Goal: Information Seeking & Learning: Learn about a topic

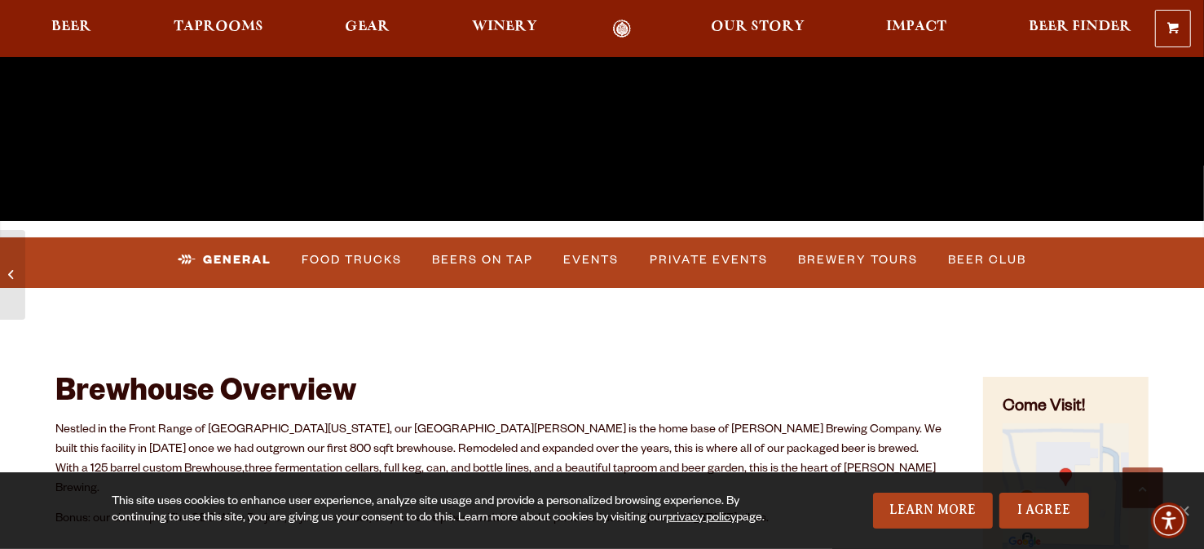
scroll to position [466, 0]
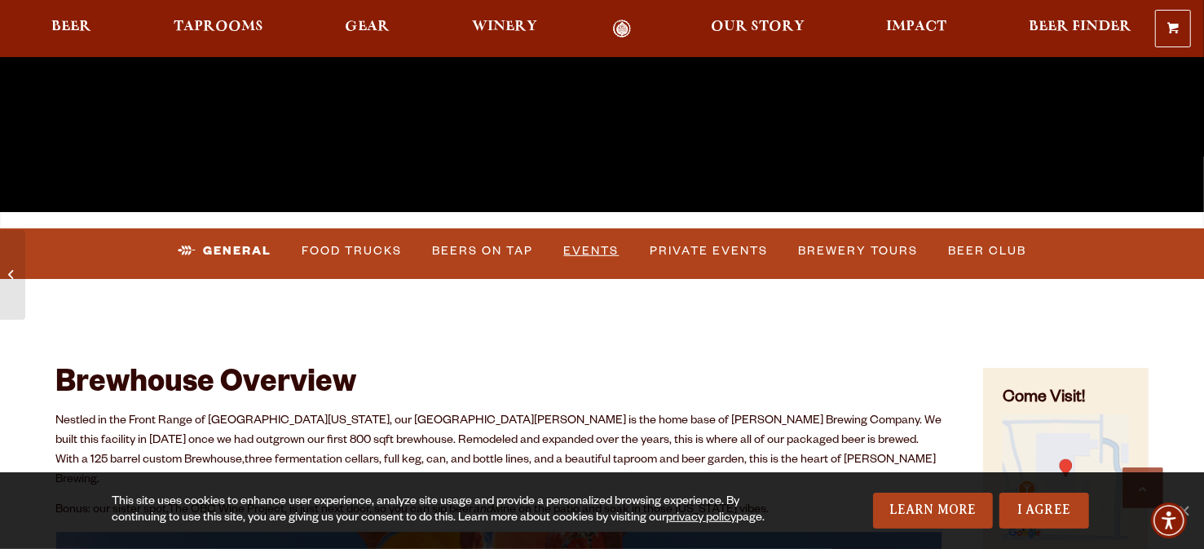
click at [598, 253] on link "Events" at bounding box center [592, 251] width 68 height 38
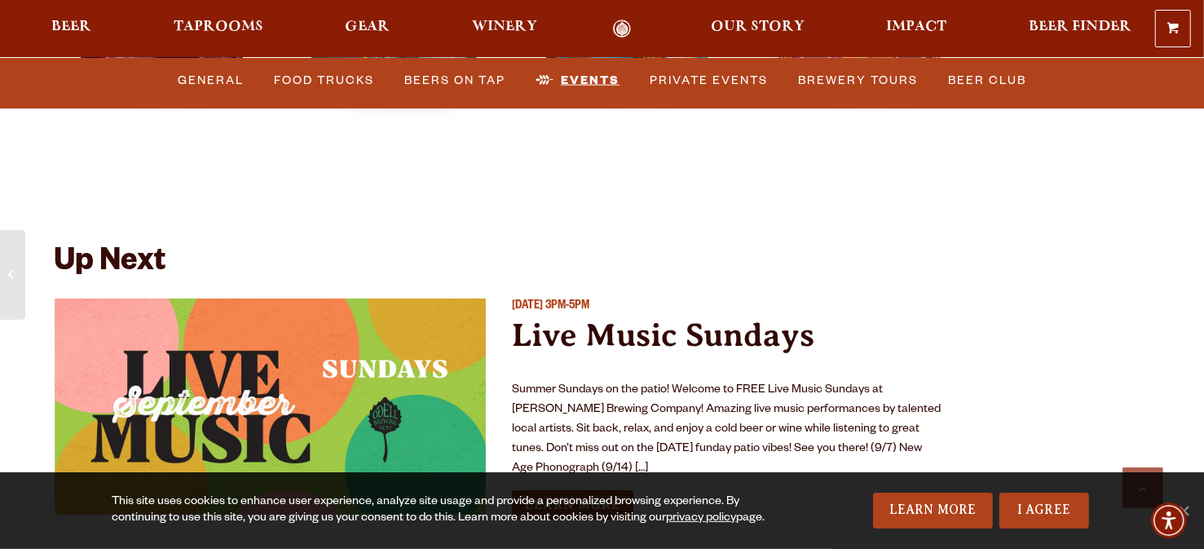
scroll to position [5943, 0]
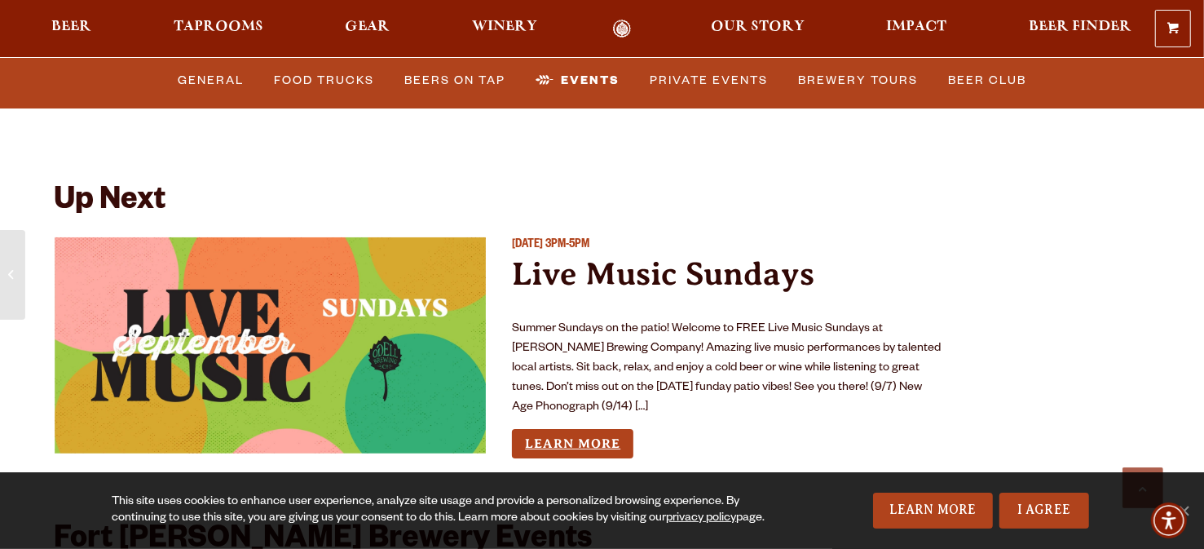
click at [573, 429] on link "Learn More" at bounding box center [572, 444] width 121 height 30
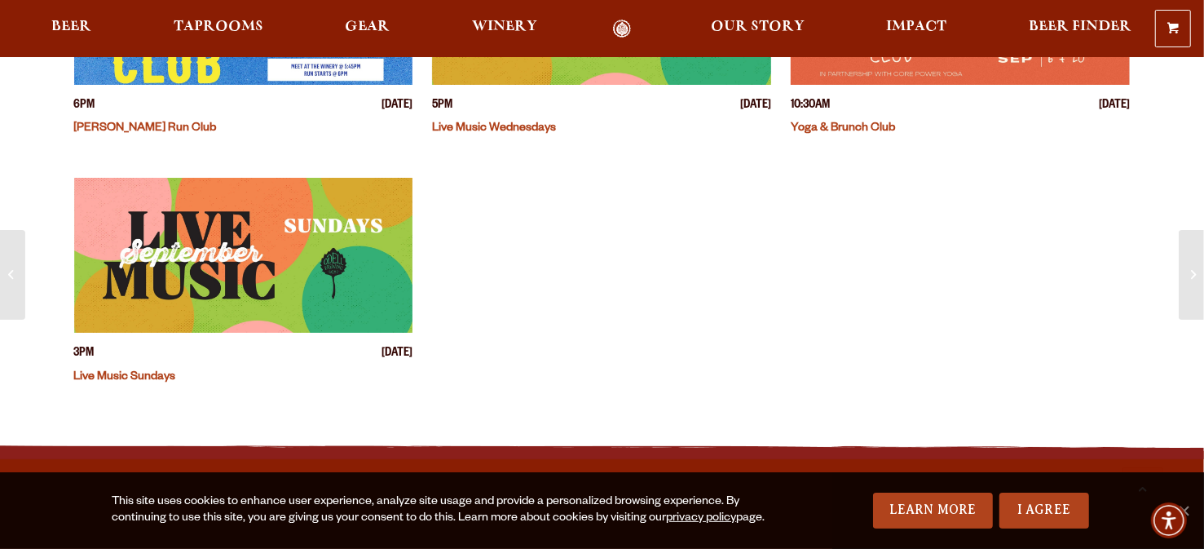
scroll to position [559, 0]
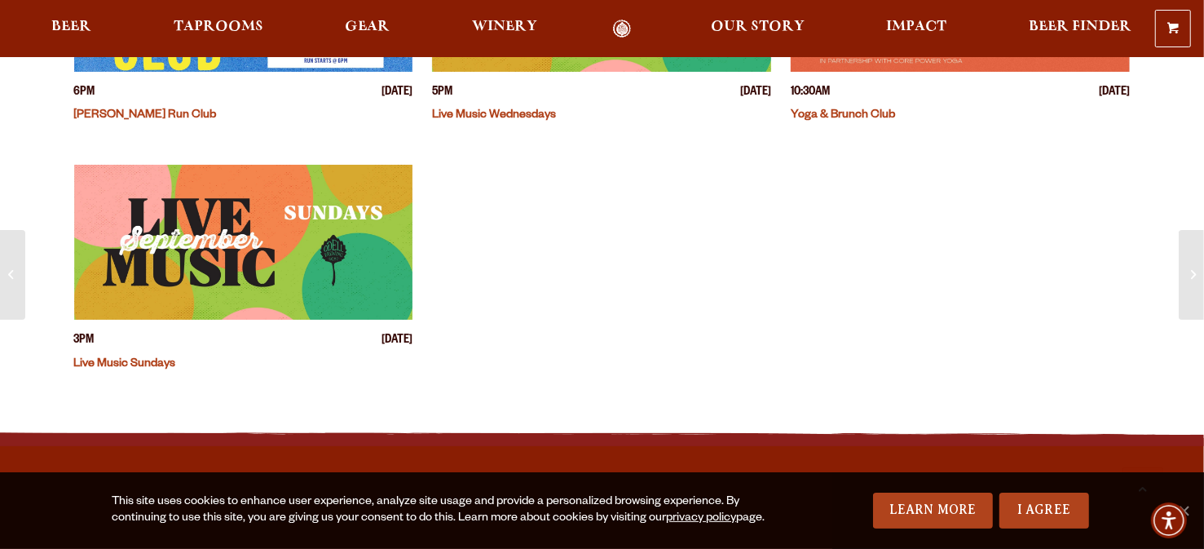
click at [102, 362] on link "Live Music Sundays" at bounding box center [125, 364] width 102 height 13
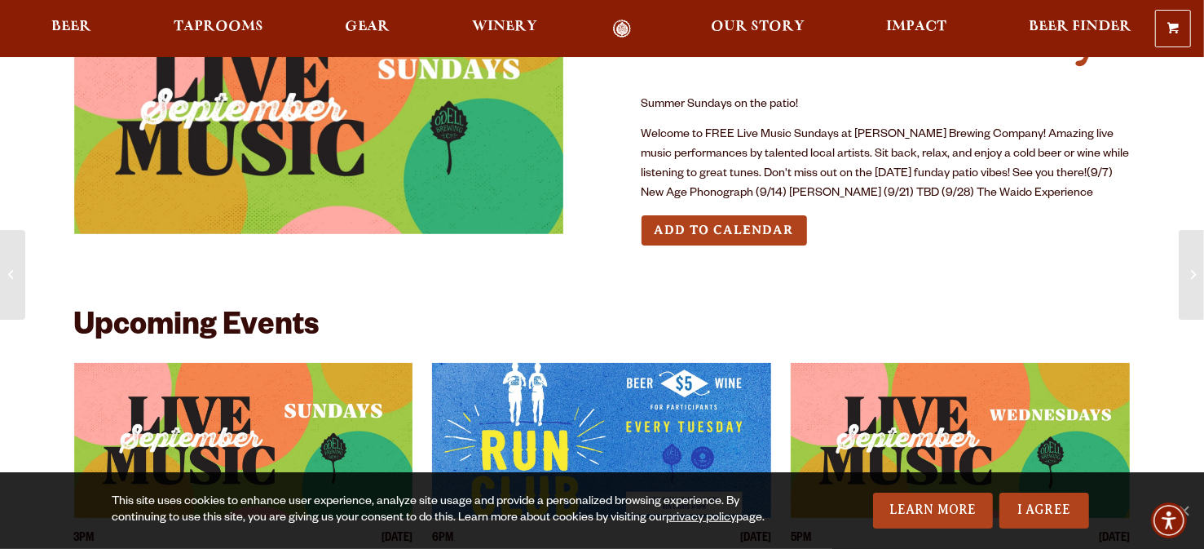
scroll to position [119, 0]
